Goal: Task Accomplishment & Management: Use online tool/utility

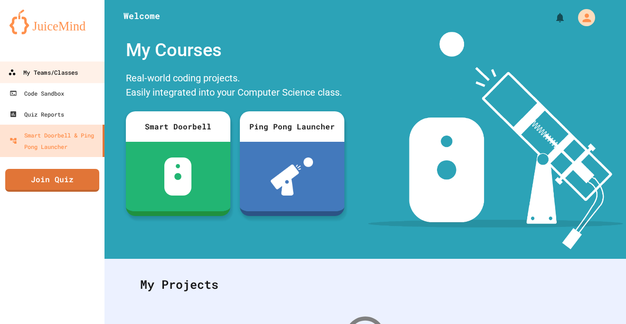
click at [41, 74] on div "My Teams/Classes" at bounding box center [43, 73] width 70 height 12
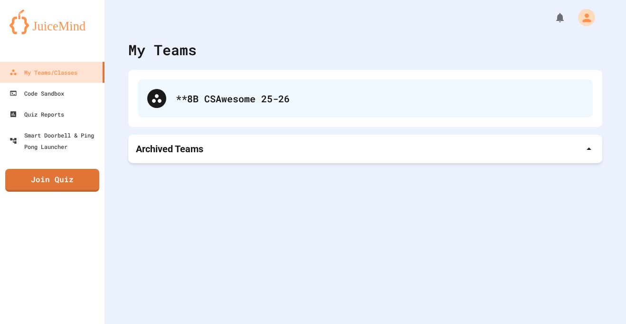
click at [178, 108] on div "**8B CSAwesome 25-26" at bounding box center [365, 98] width 455 height 38
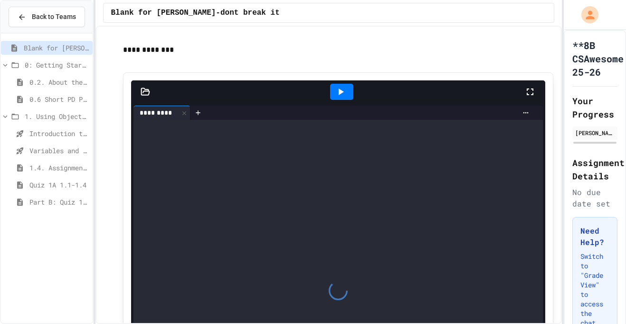
click at [56, 148] on span "Variables and Data Types - Quiz" at bounding box center [58, 150] width 59 height 10
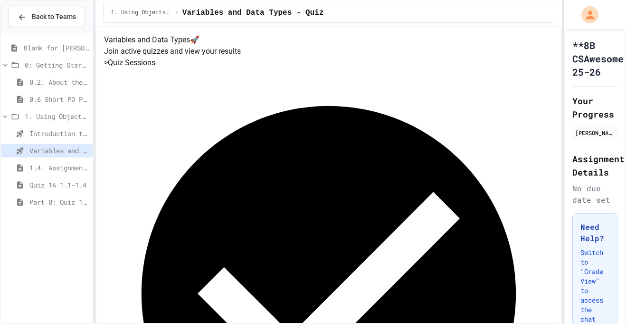
click at [55, 134] on span "Introduction to Algorithms, Programming, and Compilers" at bounding box center [58, 133] width 59 height 10
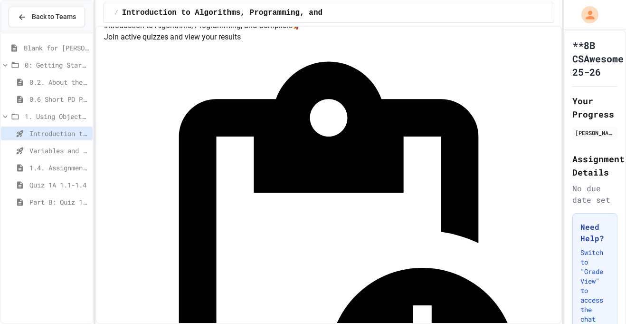
scroll to position [20, 0]
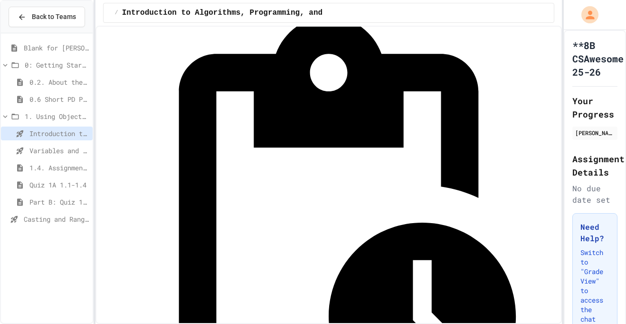
scroll to position [62, 0]
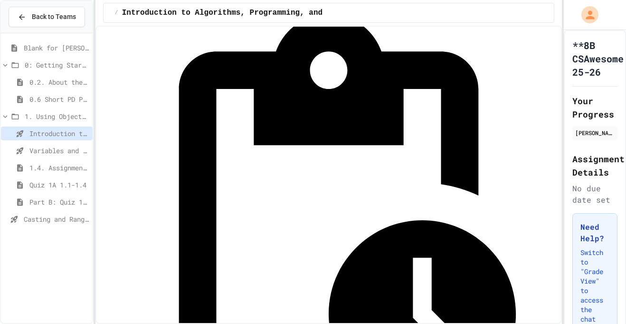
click at [54, 217] on span "Casting and Ranges of Variables" at bounding box center [56, 219] width 65 height 10
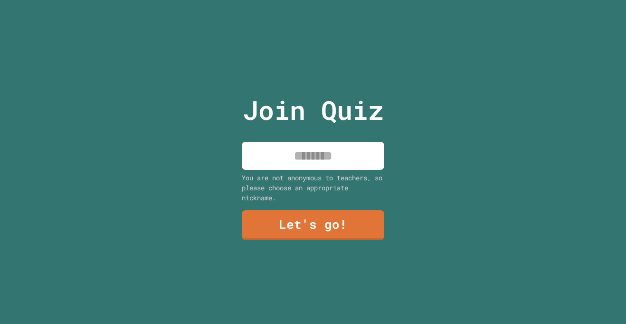
click at [289, 162] on input at bounding box center [313, 156] width 143 height 28
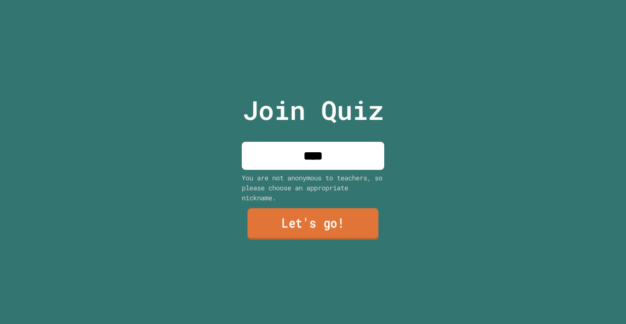
type input "****"
click at [326, 229] on link "Let's go!" at bounding box center [313, 223] width 131 height 31
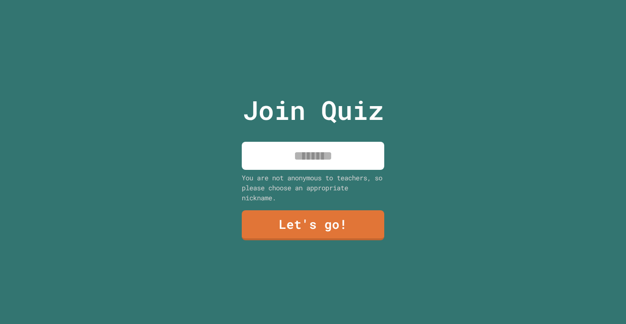
click at [302, 160] on input at bounding box center [313, 156] width 143 height 28
type input "****"
click at [293, 221] on link "Let's go!" at bounding box center [313, 224] width 144 height 31
click at [328, 156] on input at bounding box center [313, 156] width 143 height 28
type input "****"
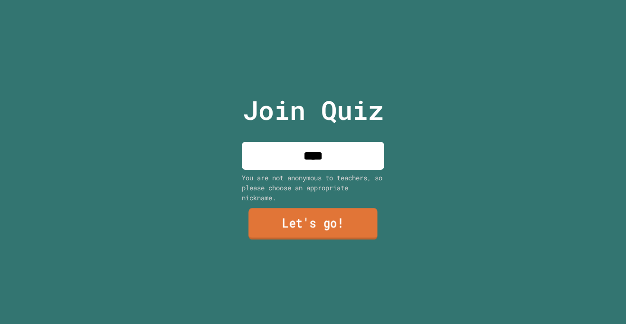
click at [350, 213] on link "Let's go!" at bounding box center [313, 223] width 129 height 31
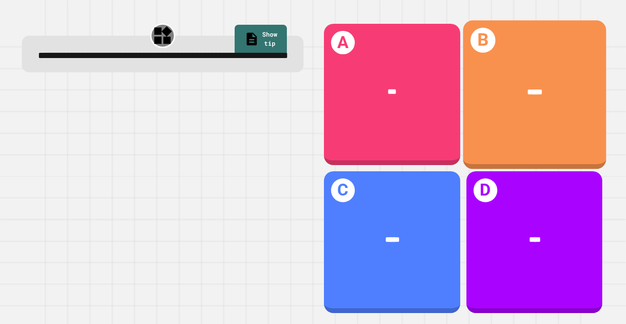
click at [488, 143] on div "B *****" at bounding box center [534, 94] width 143 height 148
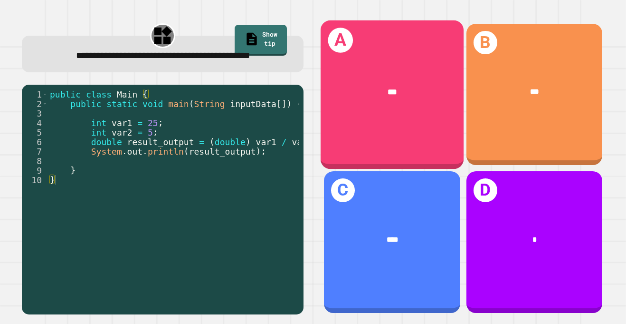
click at [431, 126] on div "A ***" at bounding box center [392, 94] width 143 height 148
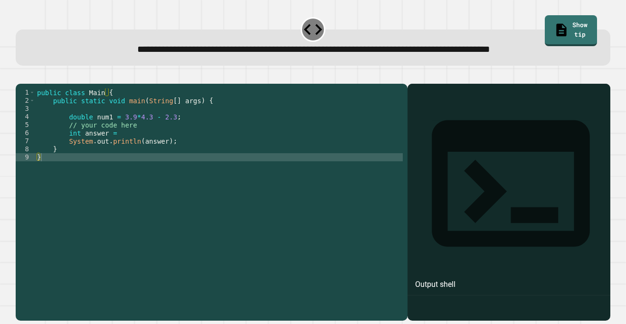
click at [116, 148] on div "public class Main { public static void main ( String [ ] args ) { double num1 =…" at bounding box center [219, 197] width 368 height 218
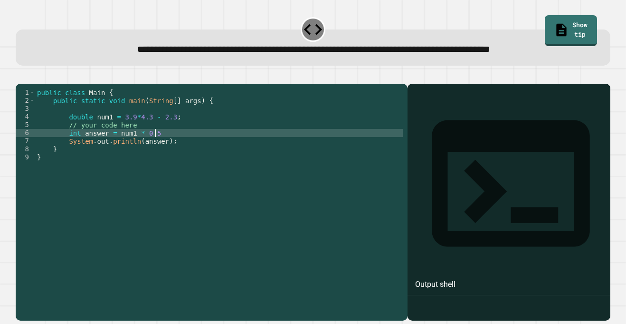
scroll to position [0, 14]
click at [20, 76] on icon "button" at bounding box center [20, 76] width 0 height 0
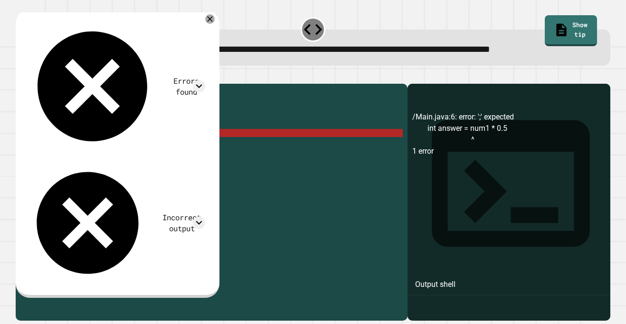
click at [117, 146] on div "public class Main { public static void main ( String [ ] args ) { double num1 =…" at bounding box center [219, 197] width 368 height 218
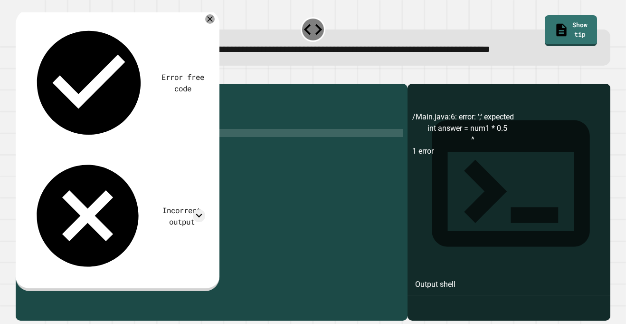
click at [20, 76] on button "button" at bounding box center [20, 76] width 0 height 0
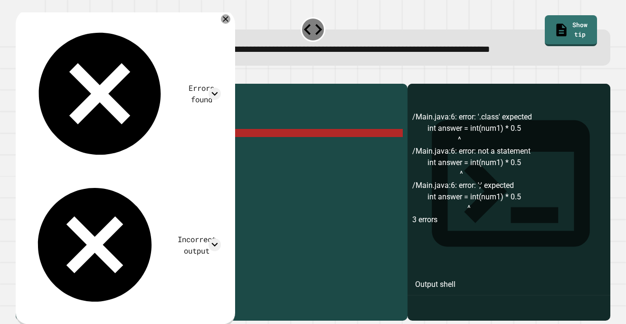
click at [158, 147] on div "public class Main { public static void main ( String [ ] args ) { double num1 =…" at bounding box center [219, 197] width 368 height 218
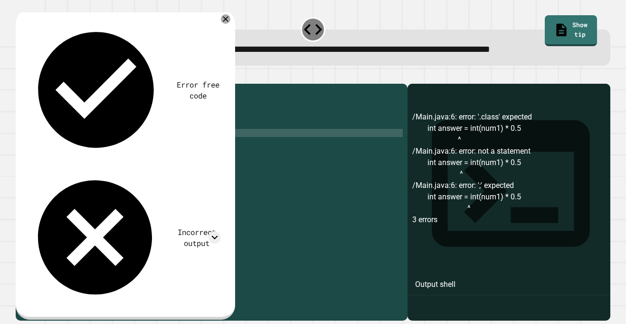
scroll to position [0, 17]
click at [151, 146] on div "public class Main { public static void main ( String [ ] args ) { double num1 =…" at bounding box center [219, 197] width 368 height 218
click at [176, 146] on div "public class Main { public static void main ( String [ ] args ) { double num1 =…" at bounding box center [219, 197] width 368 height 218
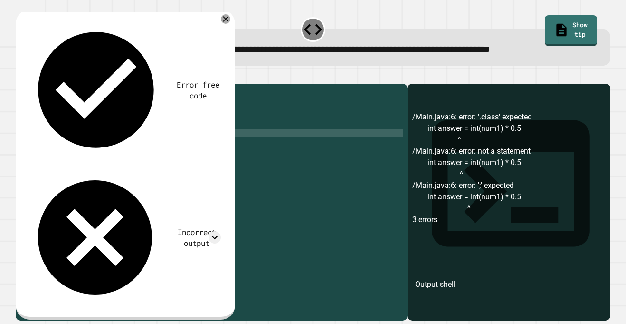
click at [20, 76] on icon "button" at bounding box center [20, 76] width 0 height 0
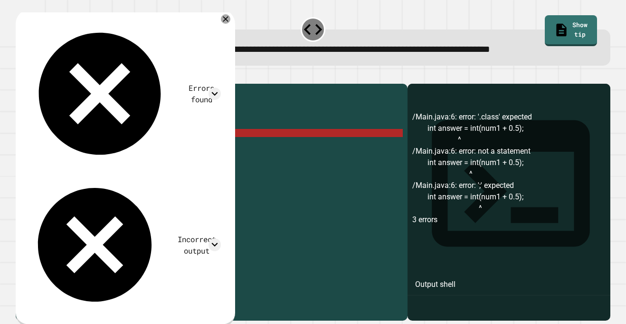
click at [116, 146] on div "public class Main { public static void main ( String [ ] args ) { double num1 =…" at bounding box center [219, 197] width 368 height 218
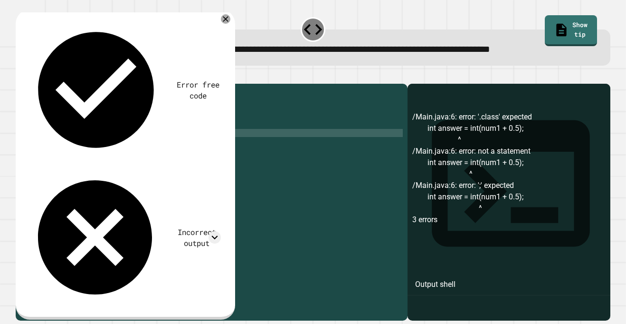
scroll to position [0, 12]
type textarea "**********"
click at [20, 76] on icon "button" at bounding box center [20, 76] width 0 height 0
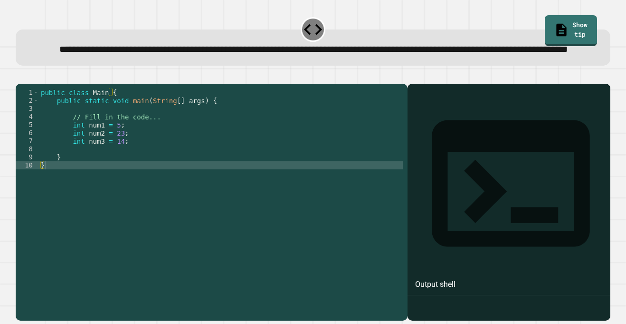
click at [146, 169] on div "public class Main { public static void main ( String [ ] args ) { // Fill in th…" at bounding box center [221, 193] width 364 height 210
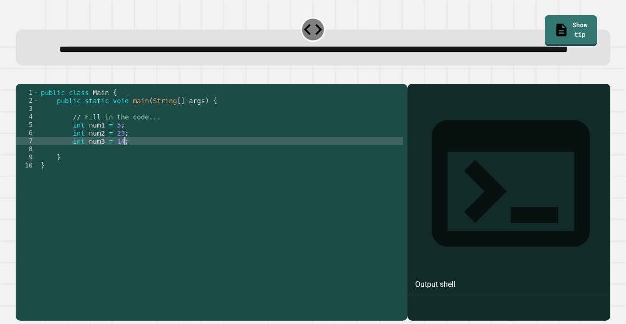
click at [153, 176] on div "public class Main { public static void main ( String [ ] args ) { // Fill in th…" at bounding box center [221, 193] width 364 height 210
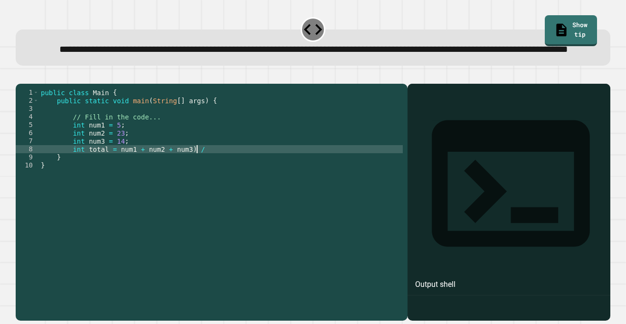
scroll to position [0, 19]
click at [116, 179] on div "public class Main { public static void main ( String [ ] args ) { // Fill in th…" at bounding box center [221, 193] width 364 height 210
click at [20, 76] on icon "button" at bounding box center [20, 76] width 0 height 0
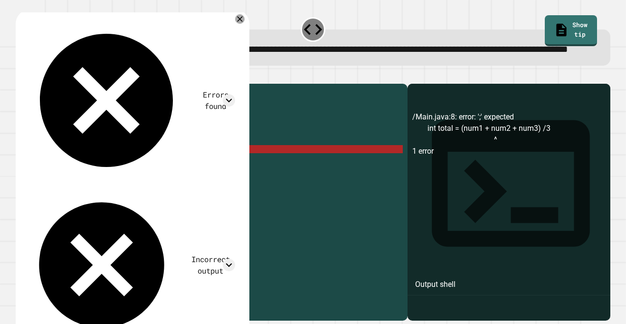
click at [218, 179] on div "public class Main { public static void main ( String [ ] args ) { // Fill in th…" at bounding box center [221, 193] width 364 height 210
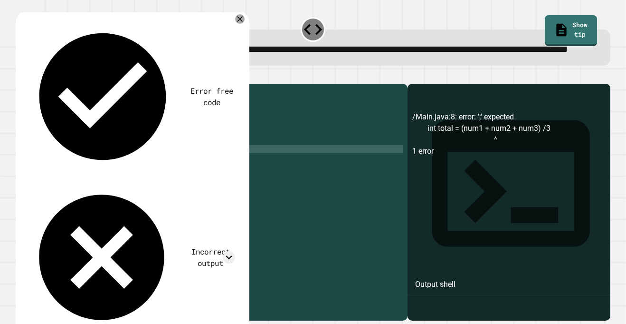
type textarea "**********"
click at [20, 76] on icon "button" at bounding box center [20, 76] width 0 height 0
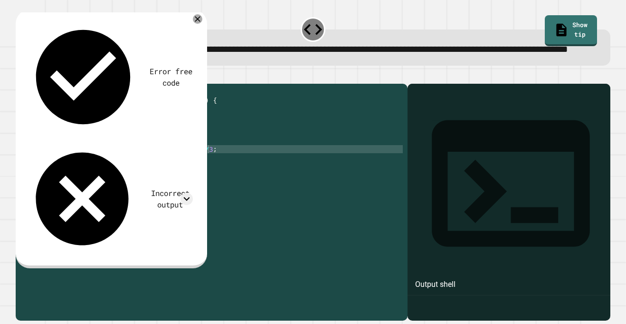
click at [225, 176] on div "public class Main { public static void main ( String [ ] args ) { // Fill in th…" at bounding box center [221, 193] width 364 height 210
click at [81, 177] on div "public class Main { public static void main ( String [ ] args ) { // Fill in th…" at bounding box center [221, 193] width 364 height 210
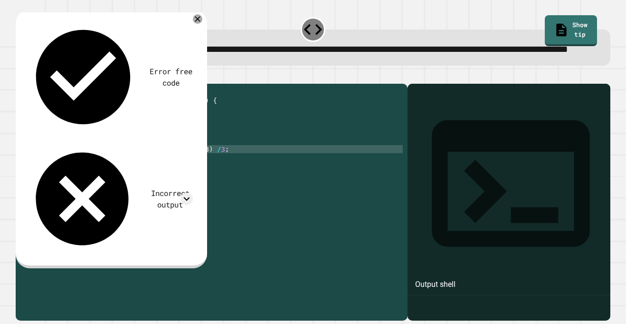
click at [20, 76] on icon "button" at bounding box center [20, 76] width 0 height 0
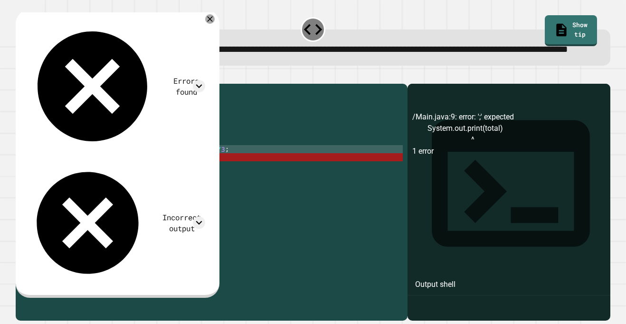
click at [159, 186] on div "public class Main { public static void main ( String [ ] args ) { // Fill in th…" at bounding box center [221, 193] width 364 height 210
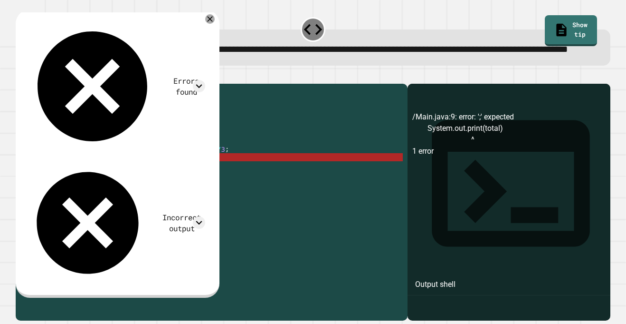
scroll to position [0, 15]
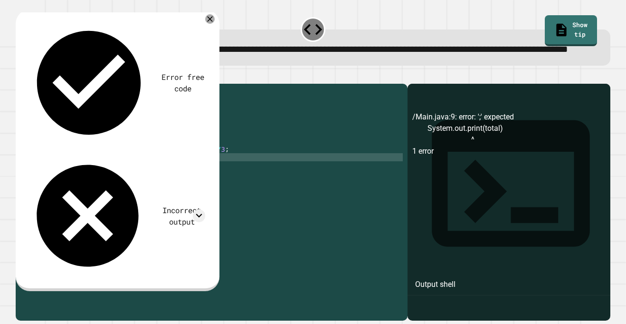
click at [85, 179] on div "public class Main { public static void main ( String [ ] args ) { // Fill in th…" at bounding box center [221, 193] width 364 height 210
click at [136, 187] on div "public class Main { public static void main ( String [ ] args ) { // Fill in th…" at bounding box center [221, 193] width 364 height 210
click at [180, 187] on div "public class Main { public static void main ( String [ ] args ) { // Fill in th…" at bounding box center [221, 193] width 364 height 210
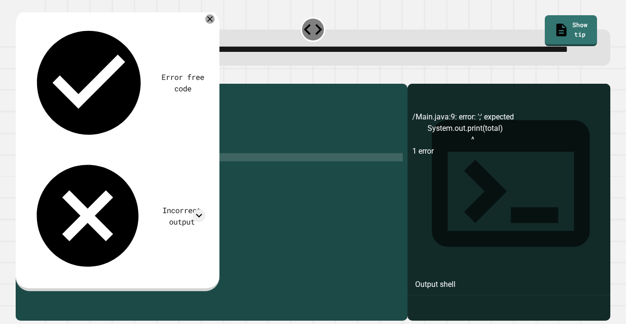
scroll to position [0, 15]
click at [135, 188] on div "public class Main { public static void main ( String [ ] args ) { // Fill in th…" at bounding box center [221, 193] width 364 height 210
click at [77, 179] on div "public class Main { public static void main ( String [ ] args ) { // Fill in th…" at bounding box center [221, 193] width 364 height 210
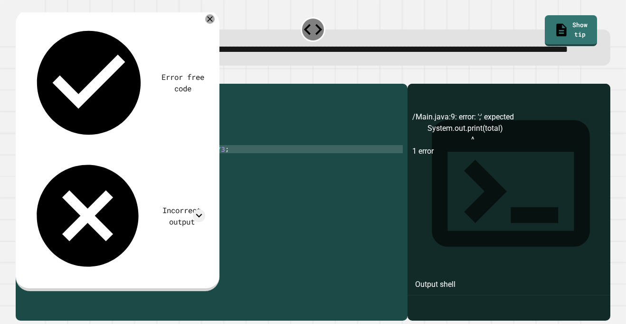
type textarea "**********"
click at [20, 76] on icon "button" at bounding box center [20, 76] width 0 height 0
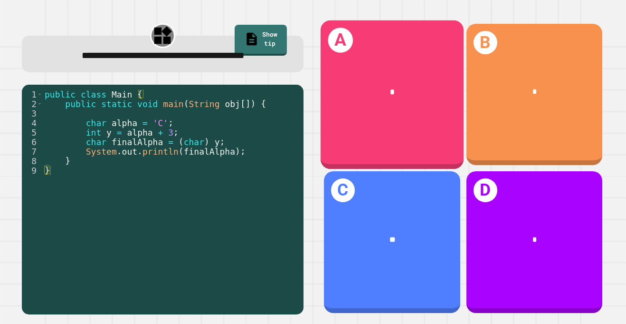
click at [351, 129] on div "A *" at bounding box center [392, 94] width 143 height 148
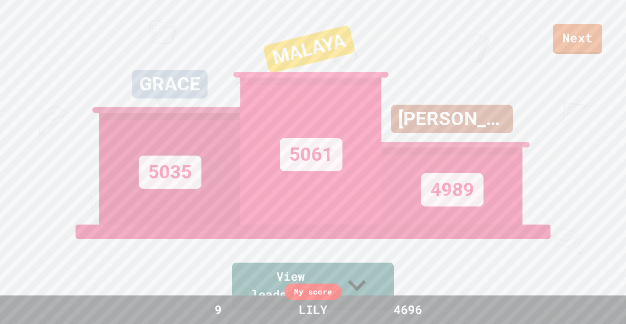
drag, startPoint x: 432, startPoint y: 311, endPoint x: 431, endPoint y: 305, distance: 5.8
click at [431, 305] on div "4696" at bounding box center [408, 309] width 71 height 18
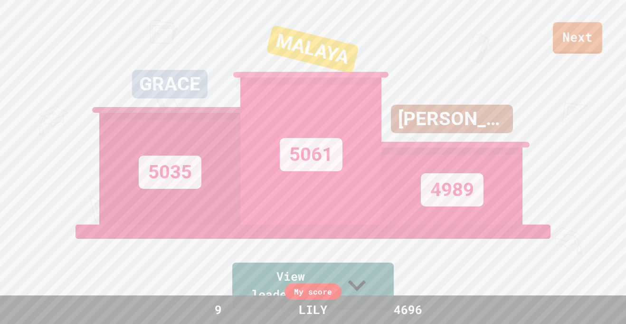
click at [557, 50] on link "Next" at bounding box center [577, 37] width 49 height 31
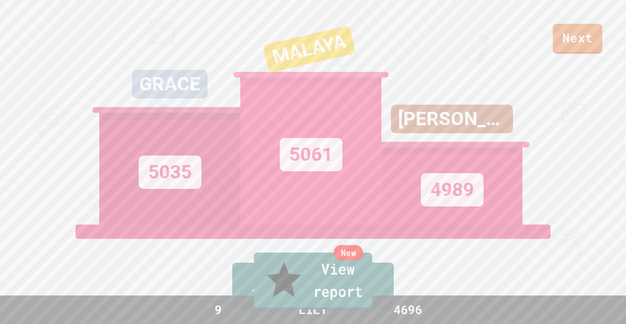
click at [322, 288] on link "New View report" at bounding box center [313, 280] width 118 height 57
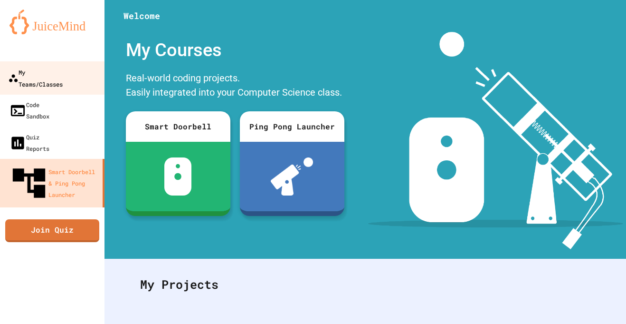
click at [78, 64] on link "My Teams/Classes" at bounding box center [53, 77] width 108 height 33
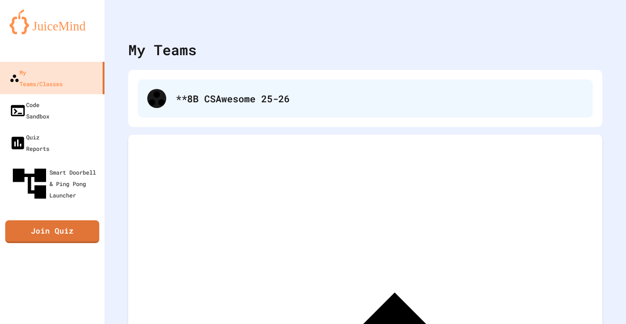
click at [183, 110] on div "**8B CSAwesome 25-26" at bounding box center [365, 98] width 455 height 38
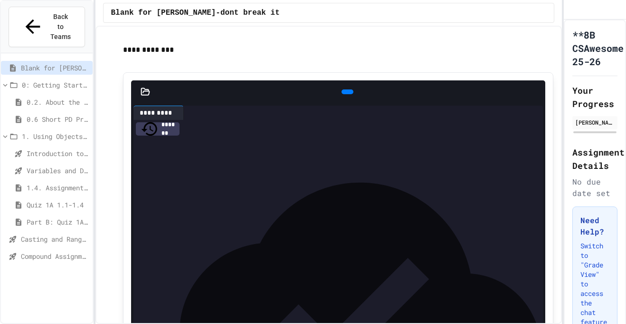
click at [61, 251] on span "Compound Assignment Operators" at bounding box center [55, 256] width 68 height 10
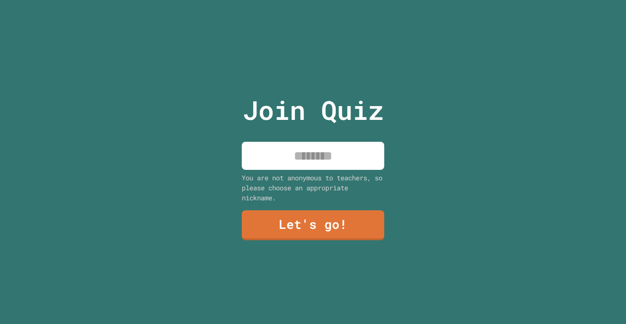
click at [302, 159] on input at bounding box center [313, 156] width 143 height 28
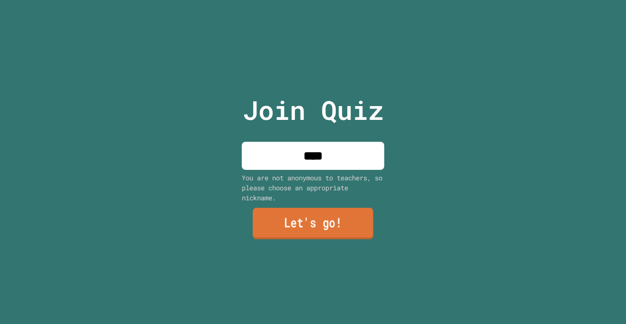
type input "****"
click at [327, 225] on link "Let's go!" at bounding box center [313, 223] width 121 height 31
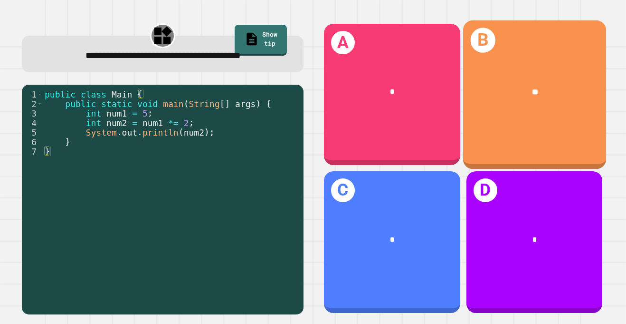
click at [515, 123] on div "B **" at bounding box center [534, 94] width 143 height 148
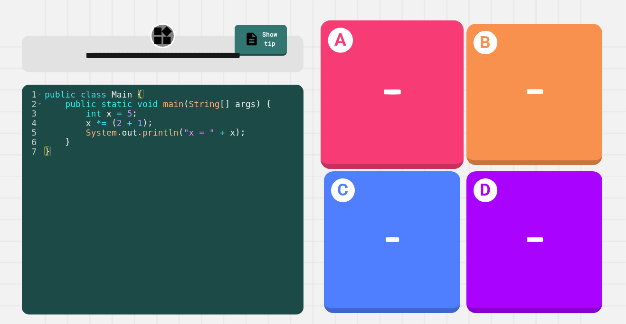
click at [400, 132] on div "A ******" at bounding box center [392, 94] width 143 height 148
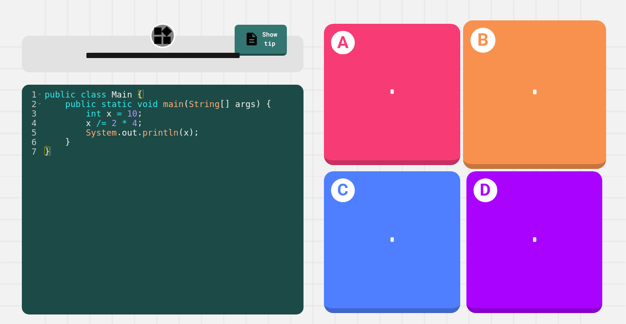
click at [516, 115] on div "B *" at bounding box center [534, 94] width 143 height 148
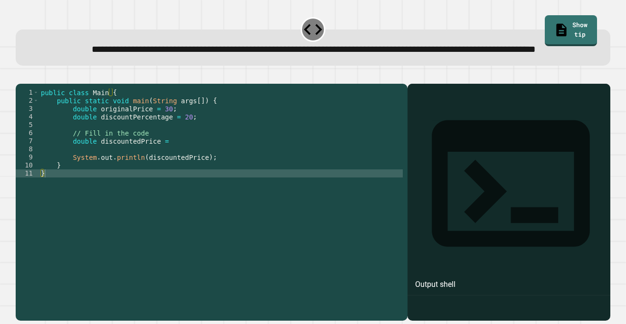
click at [220, 177] on div "public class Main { public static void main ( String args [ ]) { double origina…" at bounding box center [221, 193] width 364 height 210
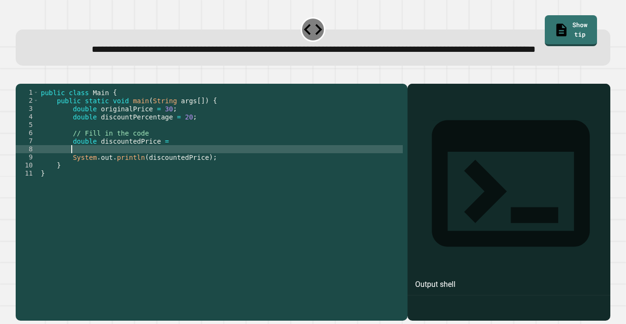
click at [214, 167] on div "public class Main { public static void main ( String args [ ]) { double origina…" at bounding box center [221, 193] width 364 height 210
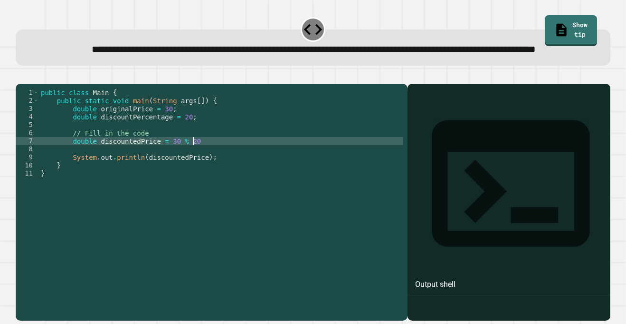
scroll to position [0, 19]
click at [20, 76] on icon "button" at bounding box center [20, 76] width 0 height 0
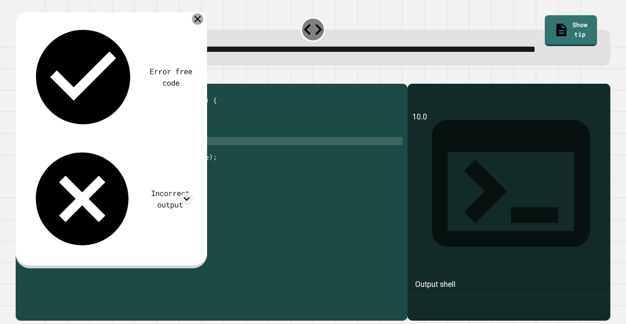
click at [196, 25] on icon at bounding box center [197, 18] width 11 height 11
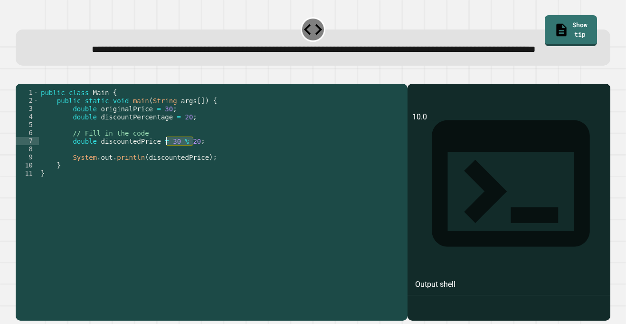
drag, startPoint x: 193, startPoint y: 170, endPoint x: 166, endPoint y: 169, distance: 27.1
click at [166, 169] on div "public class Main { public static void main ( String args [ ]) { double origina…" at bounding box center [221, 193] width 364 height 210
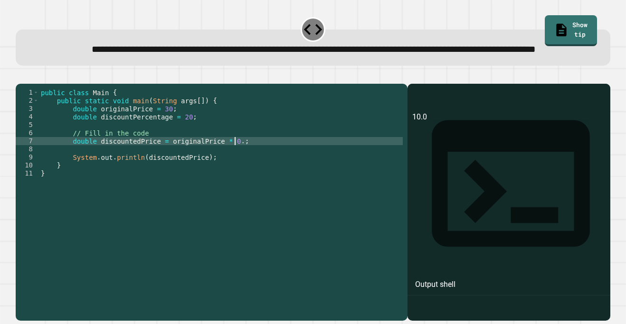
scroll to position [0, 25]
type textarea "**********"
click at [28, 85] on icon "button" at bounding box center [26, 81] width 5 height 7
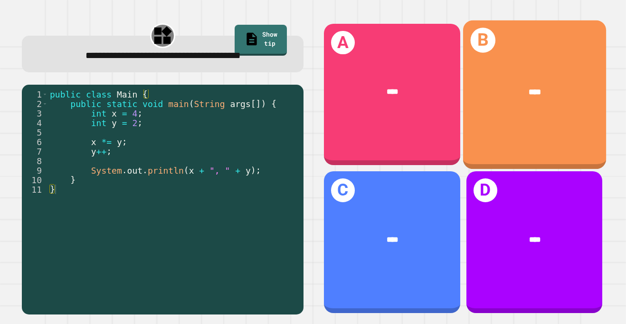
click at [487, 148] on div "B ****" at bounding box center [534, 94] width 143 height 148
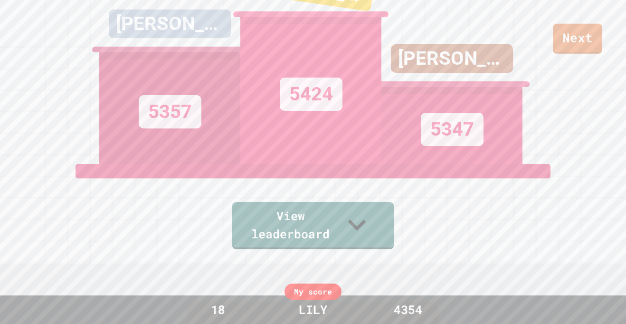
scroll to position [0, 0]
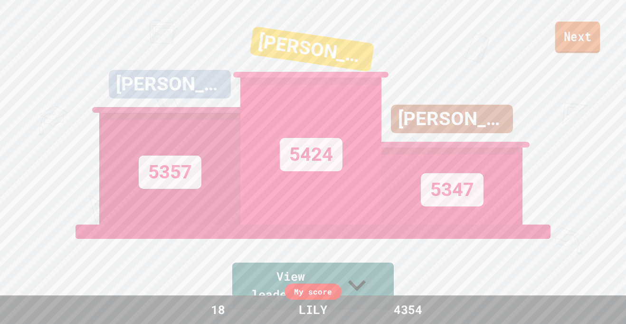
click at [589, 32] on link "Next" at bounding box center [578, 36] width 45 height 31
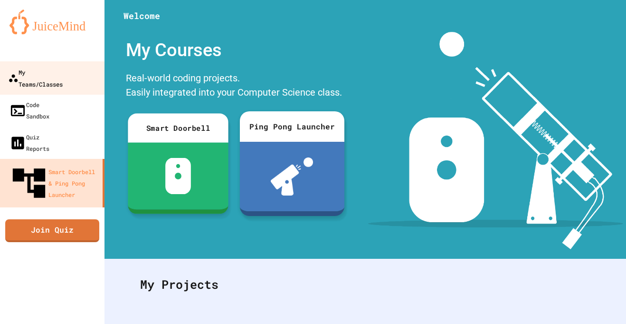
click at [56, 71] on div "My Teams/Classes" at bounding box center [35, 77] width 55 height 23
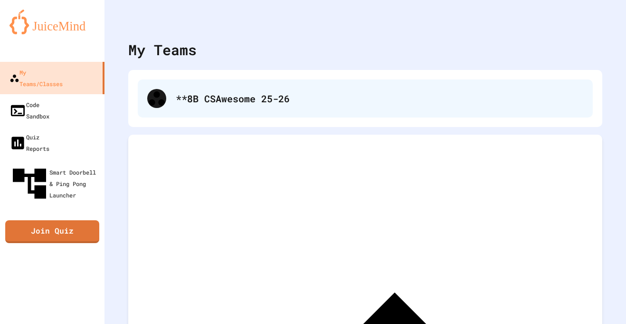
click at [229, 88] on div "**8B CSAwesome 25-26" at bounding box center [365, 98] width 455 height 38
